Goal: Task Accomplishment & Management: Use online tool/utility

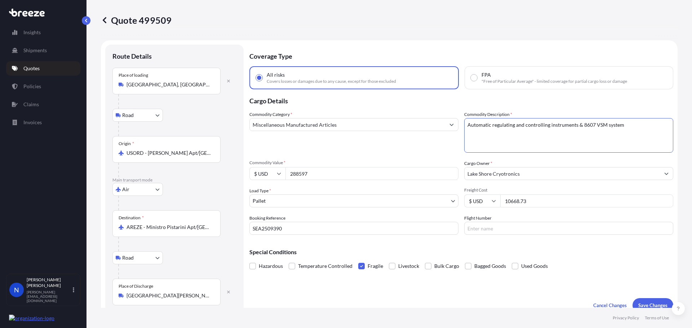
select select "Road"
select select "Air"
select select "Road"
select select "1"
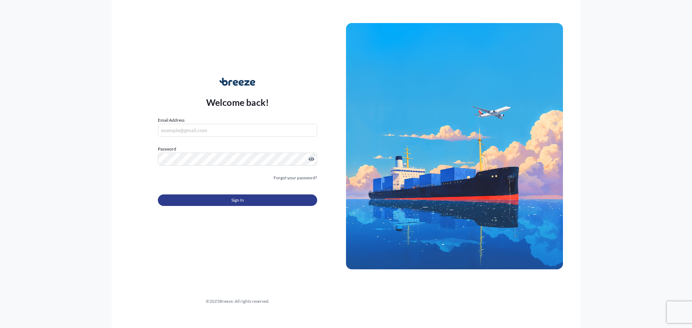
type input "[PERSON_NAME][EMAIL_ADDRESS][DOMAIN_NAME]"
click at [240, 202] on span "Sign In" at bounding box center [237, 200] width 13 height 7
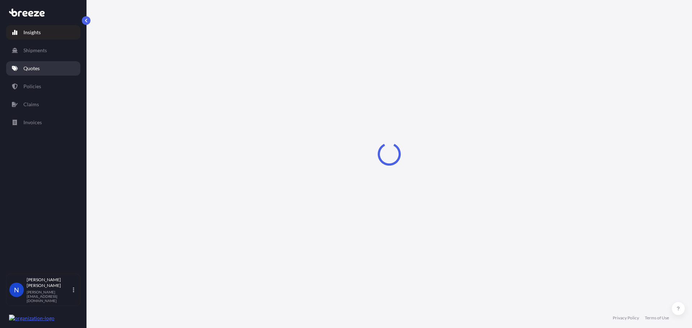
select select "2025"
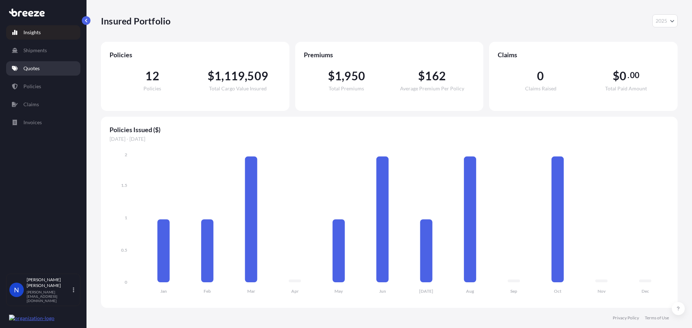
click at [31, 70] on p "Quotes" at bounding box center [31, 68] width 16 height 7
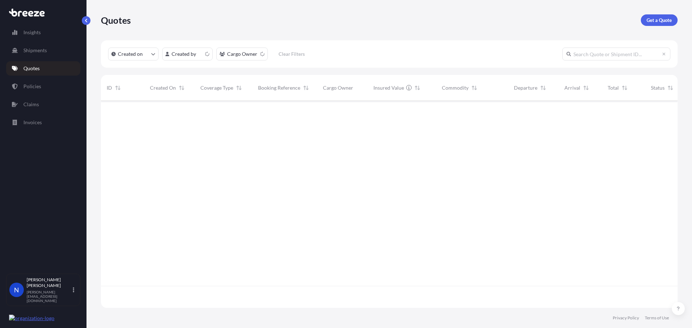
scroll to position [206, 571]
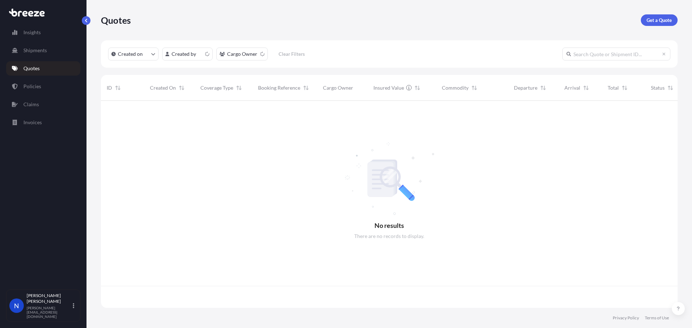
scroll to position [206, 571]
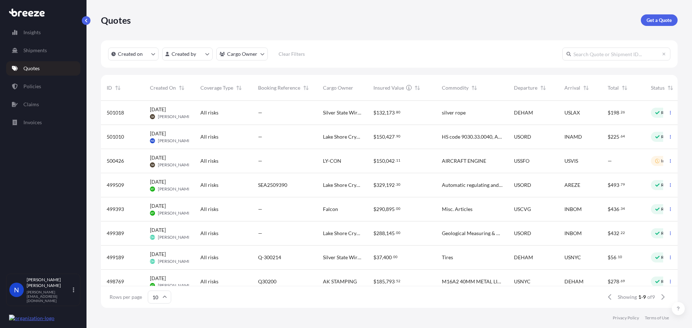
click at [372, 184] on div "$ 329 , 192 . 30" at bounding box center [401, 185] width 68 height 24
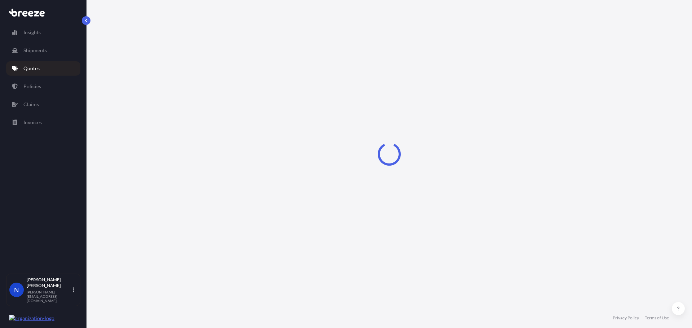
select select "Road"
select select "Air"
select select "Road"
select select "1"
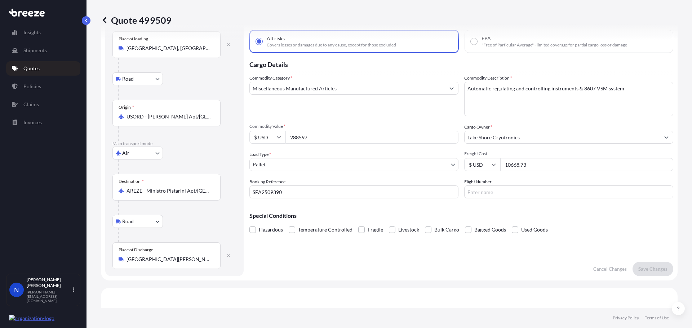
scroll to position [36, 0]
